Goal: Transaction & Acquisition: Download file/media

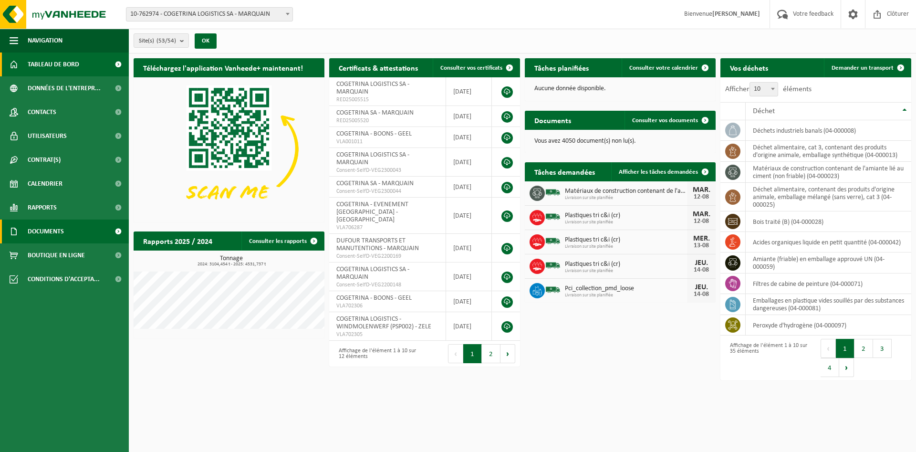
click at [38, 234] on span "Documents" at bounding box center [46, 232] width 36 height 24
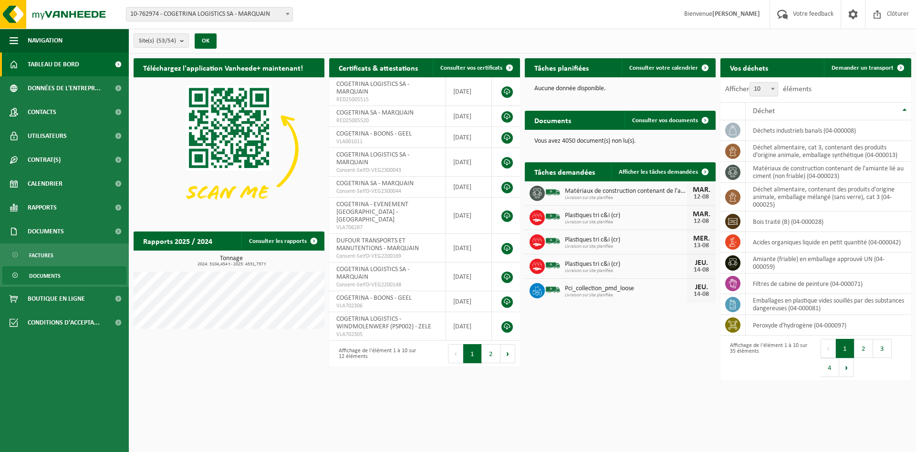
click at [47, 273] on span "Documents" at bounding box center [44, 276] width 31 height 18
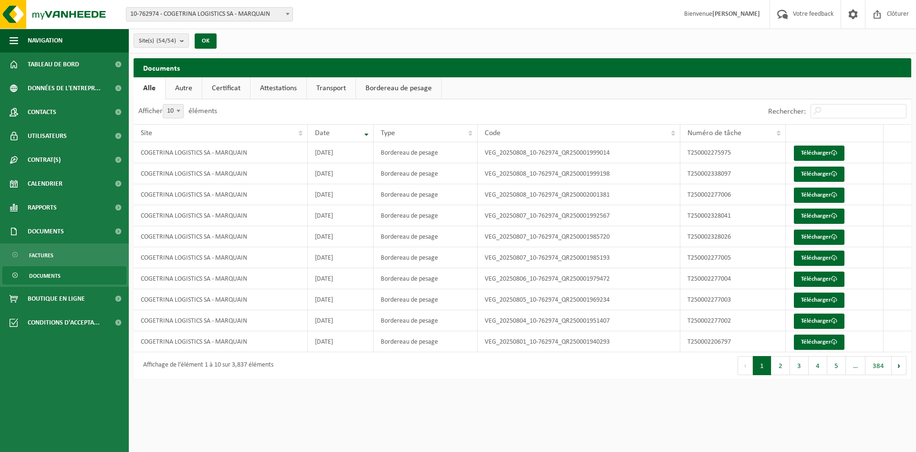
click at [393, 90] on link "Bordereau de pesage" at bounding box center [398, 88] width 85 height 22
click at [820, 363] on button "4" at bounding box center [818, 365] width 19 height 19
click at [833, 367] on button "5" at bounding box center [837, 365] width 19 height 19
click at [841, 371] on button "6" at bounding box center [837, 365] width 19 height 19
click at [839, 370] on button "7" at bounding box center [837, 365] width 19 height 19
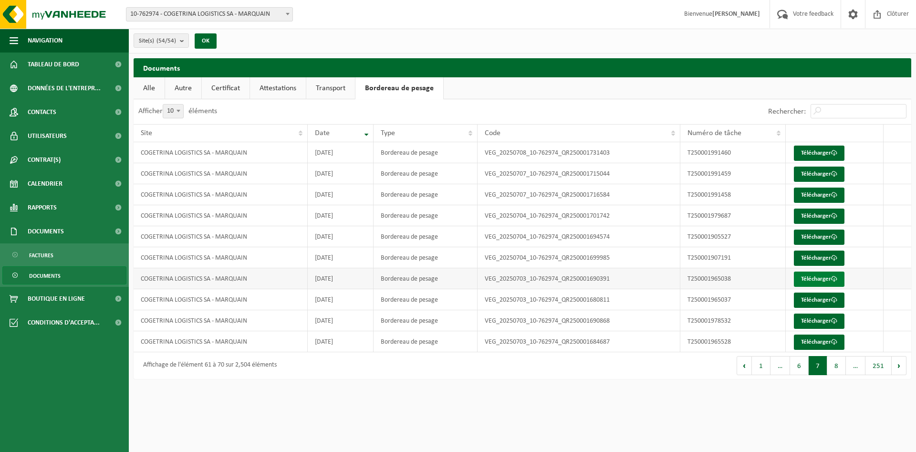
click at [806, 278] on link "Télécharger" at bounding box center [819, 279] width 51 height 15
click at [813, 300] on link "Télécharger" at bounding box center [819, 300] width 51 height 15
click at [809, 319] on link "Télécharger" at bounding box center [819, 321] width 51 height 15
click at [809, 337] on link "Télécharger" at bounding box center [819, 342] width 51 height 15
click at [836, 366] on button "8" at bounding box center [837, 365] width 19 height 19
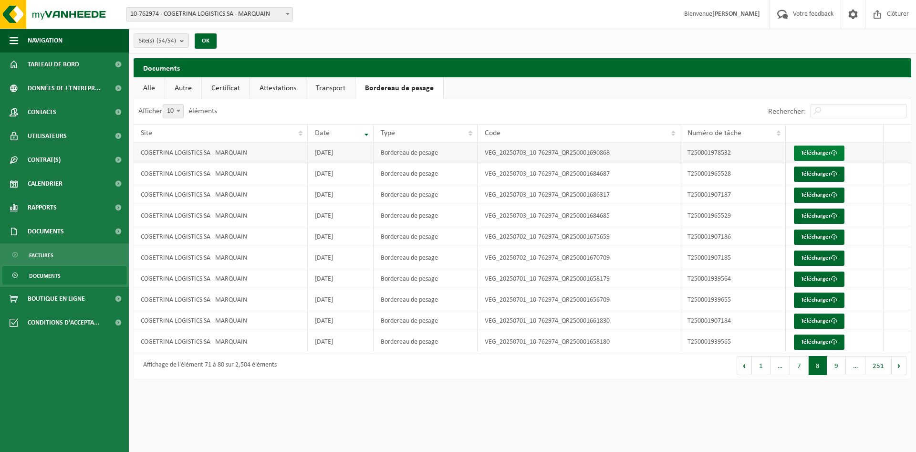
click at [816, 152] on link "Télécharger" at bounding box center [819, 153] width 51 height 15
click at [813, 172] on link "Télécharger" at bounding box center [819, 174] width 51 height 15
click at [810, 193] on link "Télécharger" at bounding box center [819, 195] width 51 height 15
click at [808, 216] on link "Télécharger" at bounding box center [819, 216] width 51 height 15
